Goal: Transaction & Acquisition: Purchase product/service

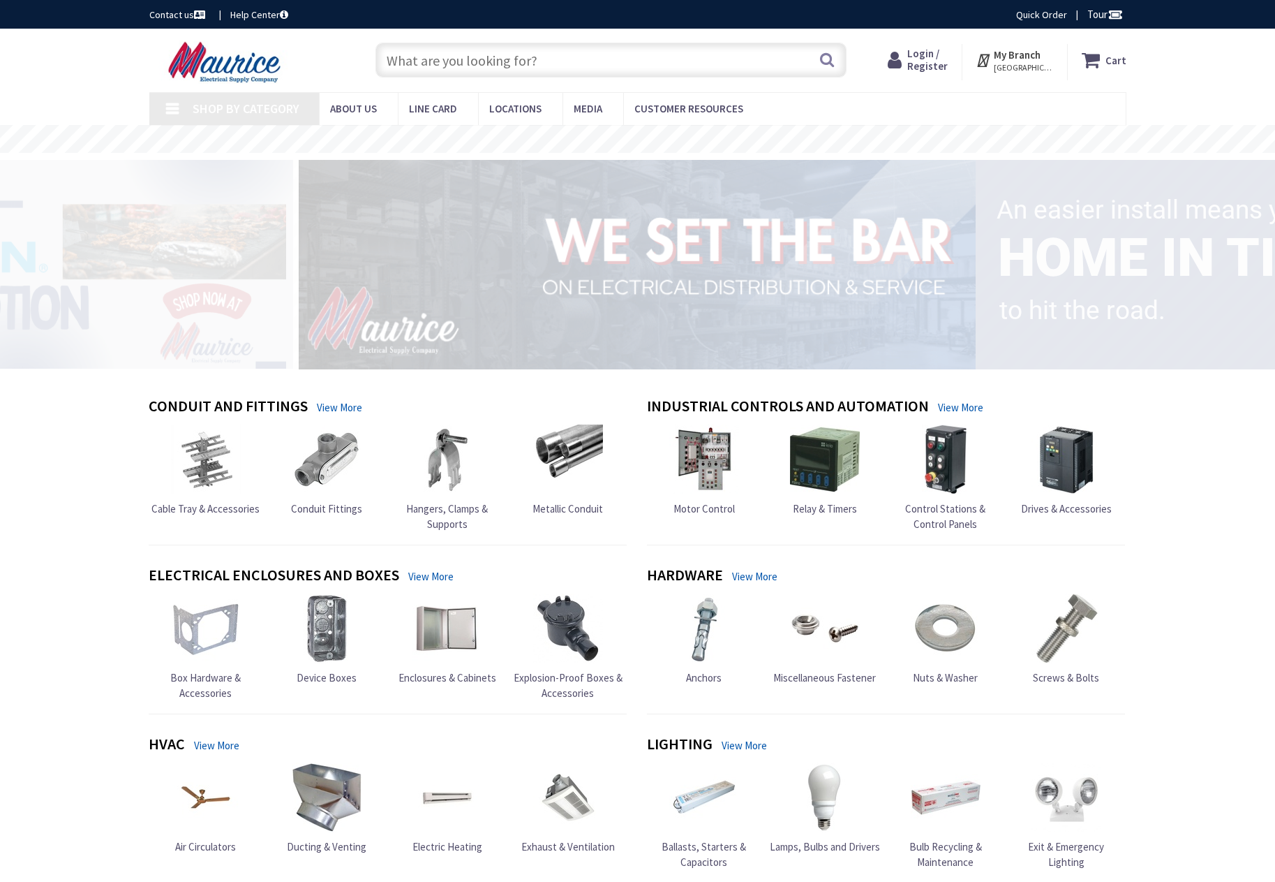
type input "[PERSON_NAME][GEOGRAPHIC_DATA], [GEOGRAPHIC_DATA]"
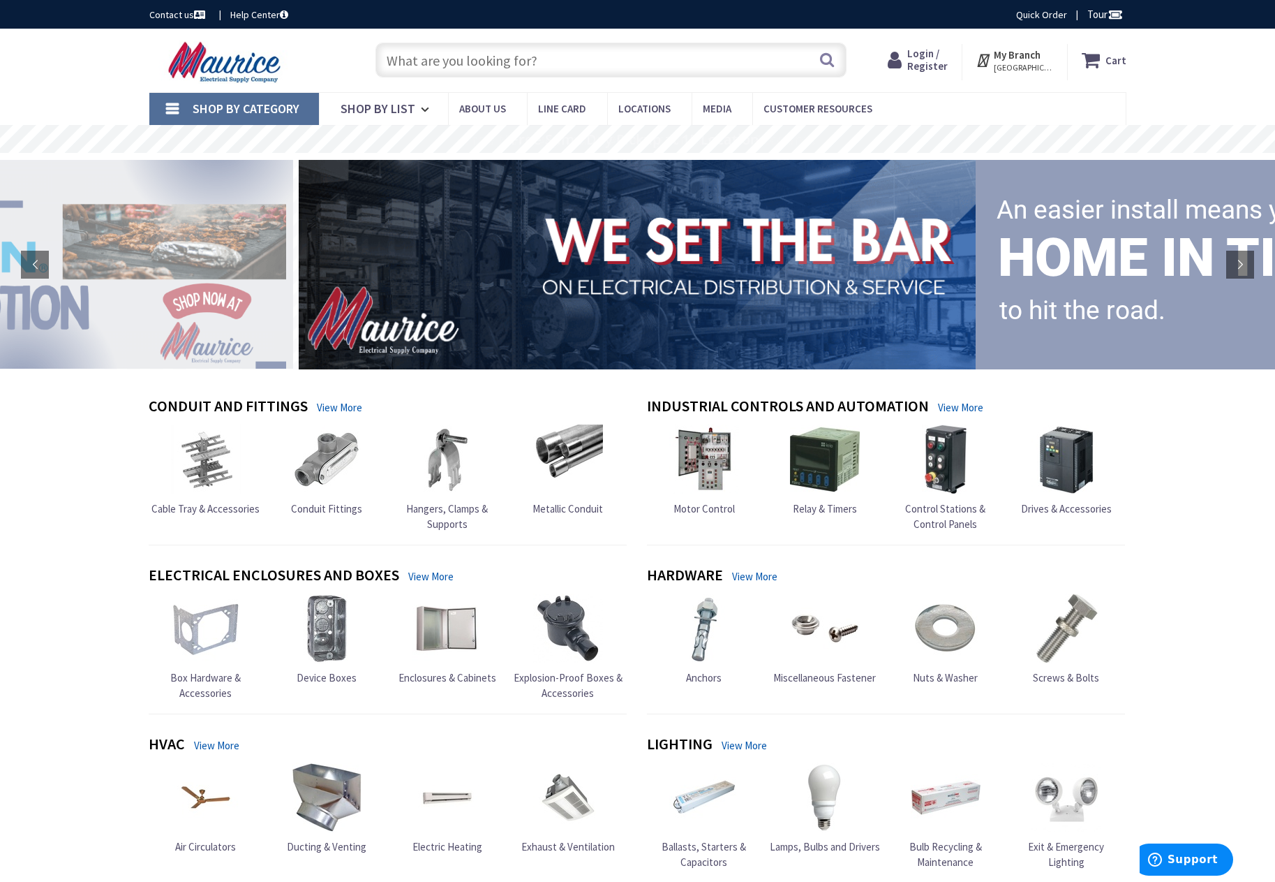
click at [508, 49] on input "text" at bounding box center [611, 60] width 471 height 35
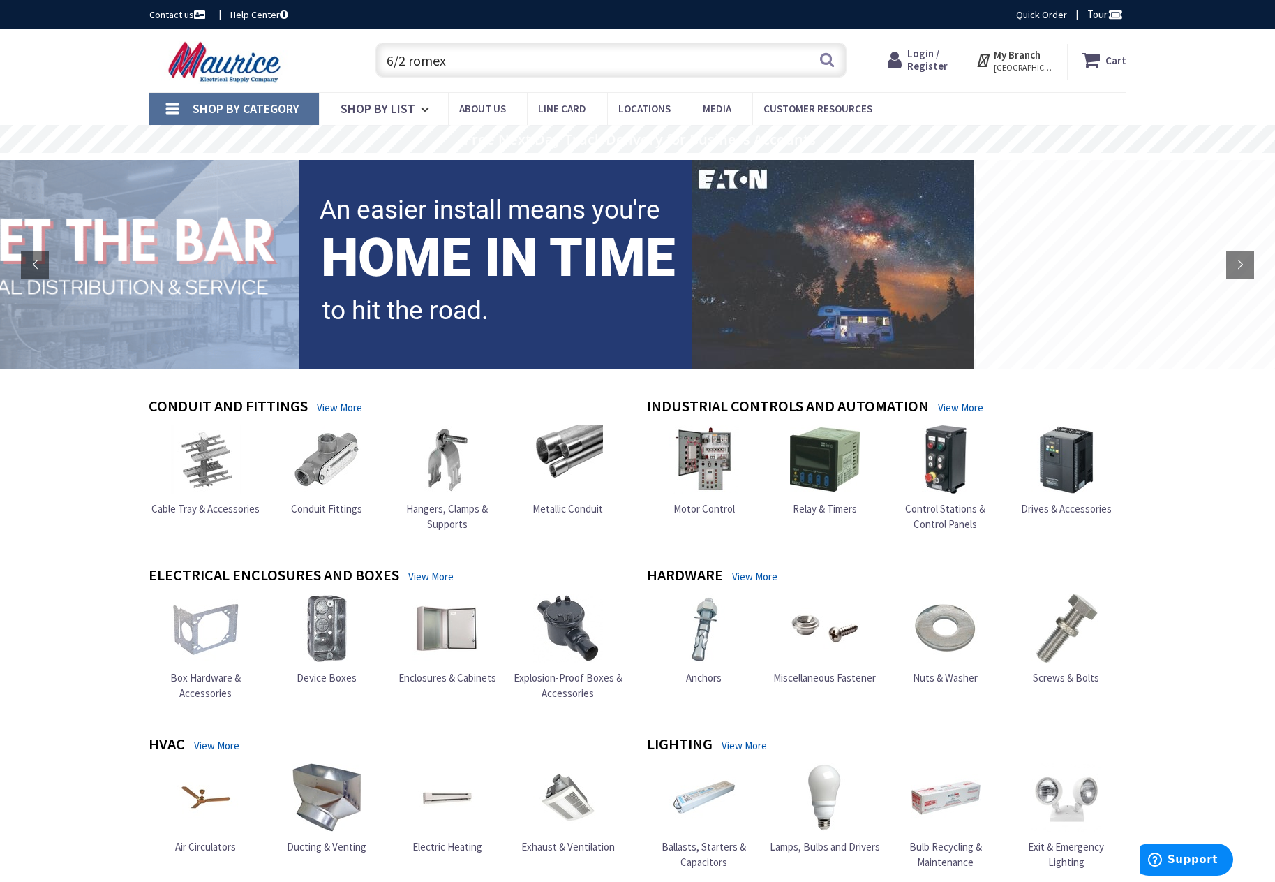
click at [709, 68] on input "6/2 romex" at bounding box center [611, 60] width 471 height 35
type input "6/2 romex"
click at [831, 56] on button "Search" at bounding box center [827, 59] width 18 height 31
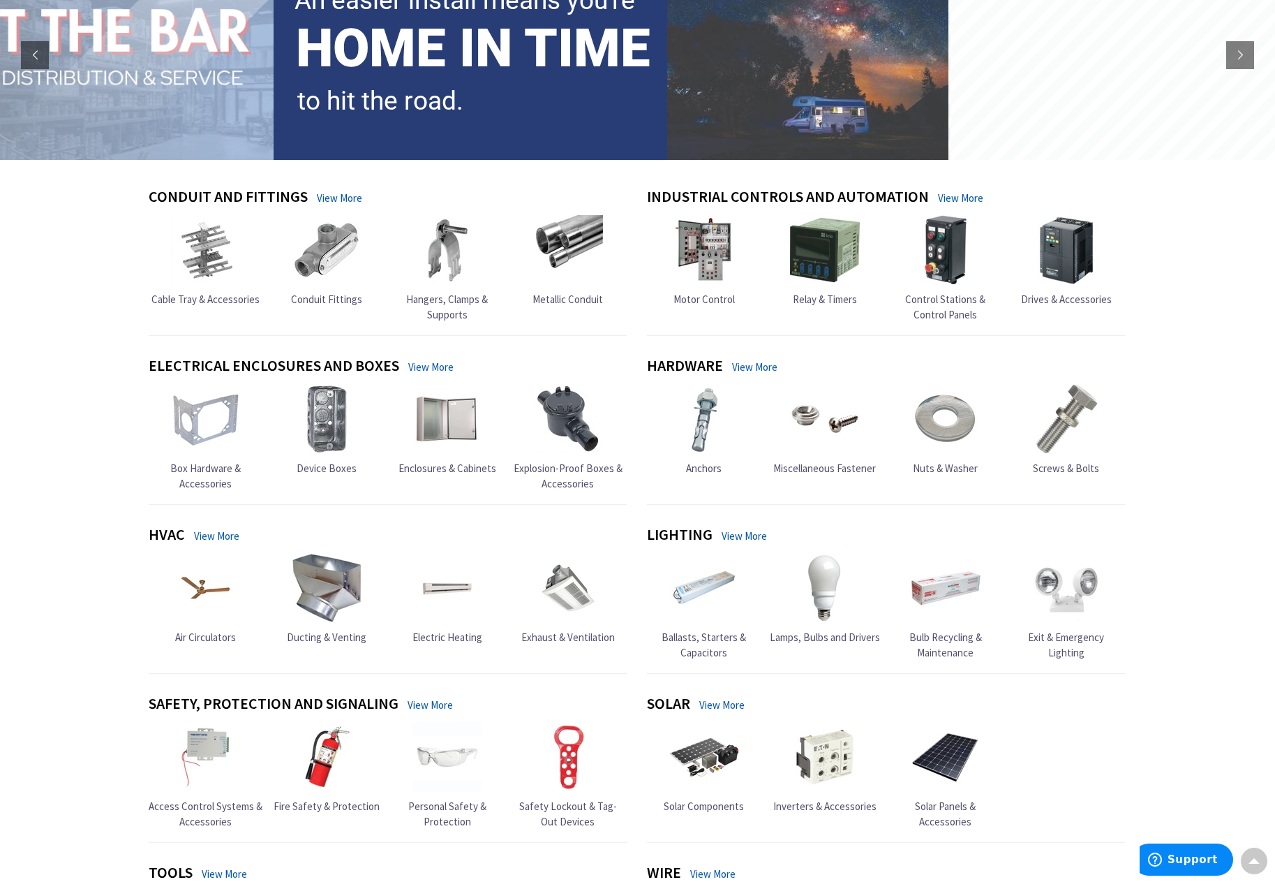
scroll to position [1, 0]
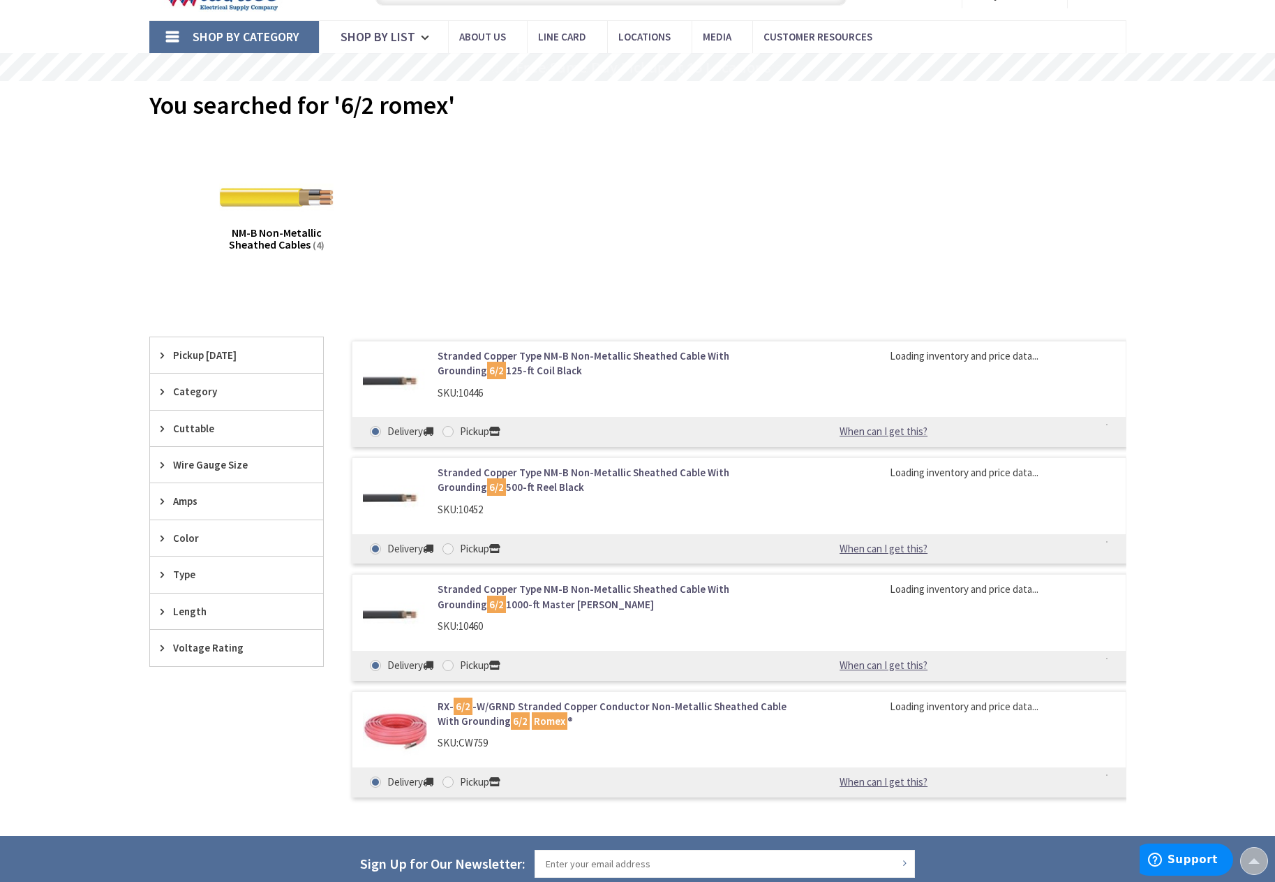
scroll to position [70, 0]
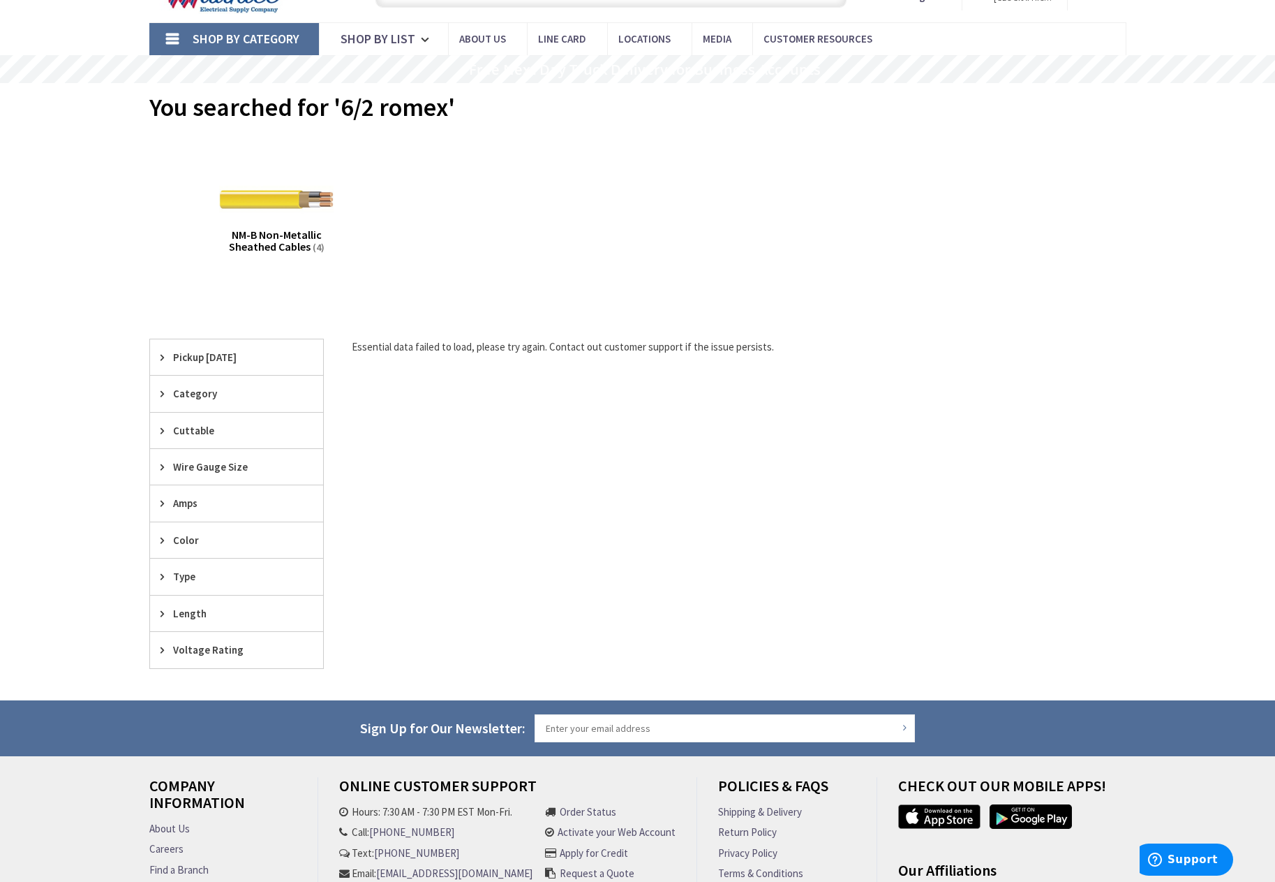
click at [292, 236] on span "NM-B Non-Metallic Sheathed Cables" at bounding box center [275, 241] width 93 height 27
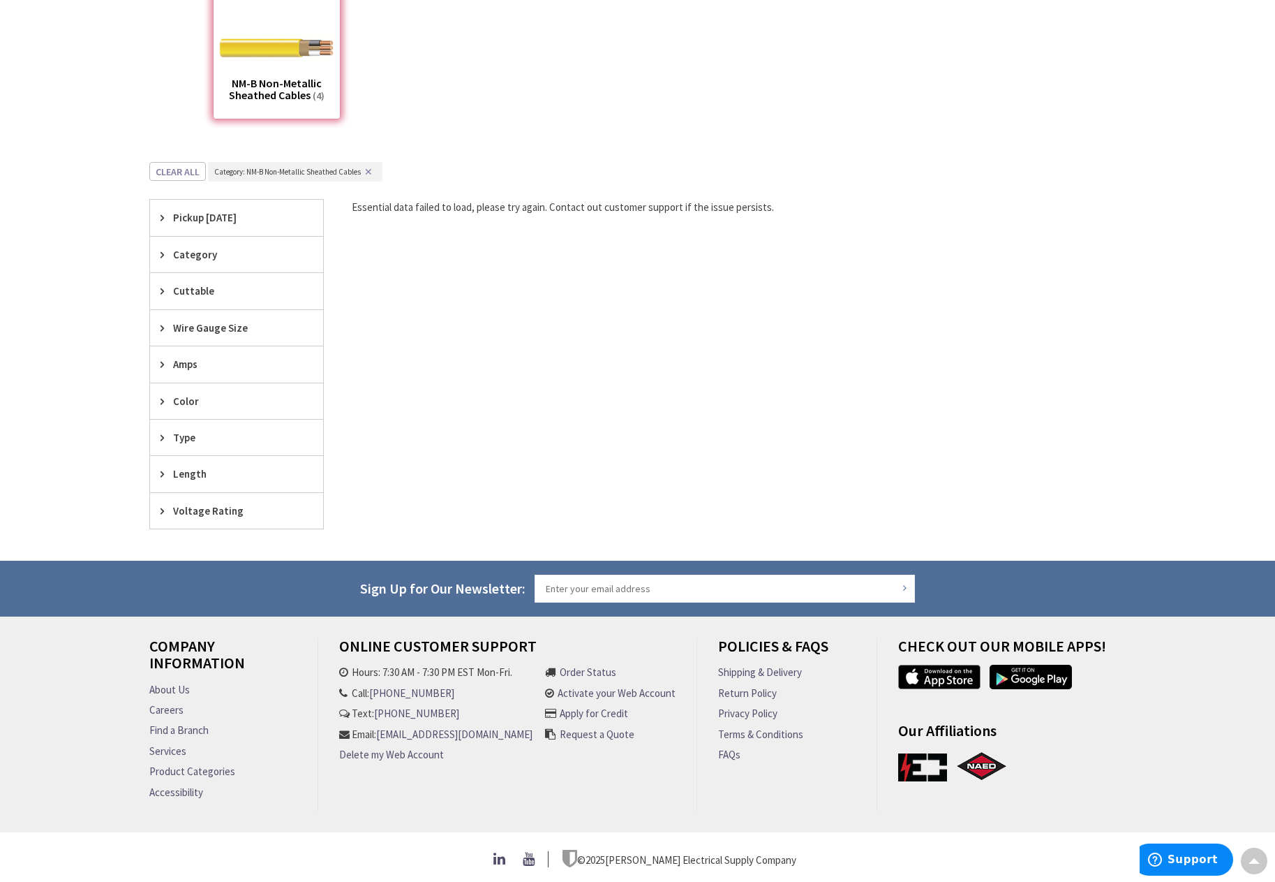
scroll to position [228, 0]
